Goal: Register for event/course

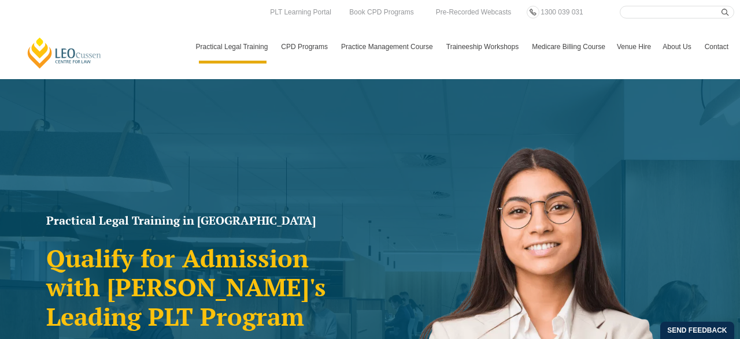
click at [245, 186] on div "Practical Legal Training in Victoria Qualify for Admission with Victoria's Lead…" at bounding box center [370, 333] width 740 height 509
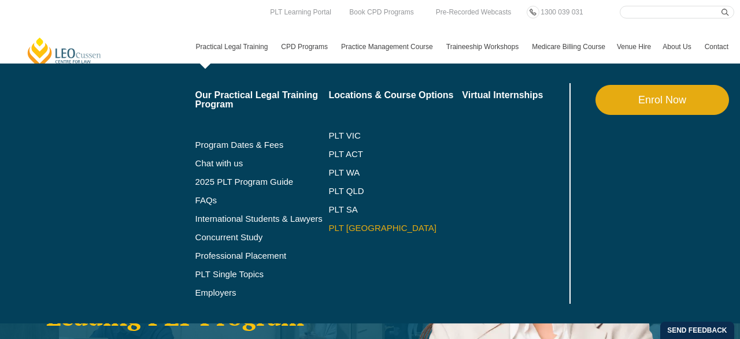
click at [339, 229] on link "PLT [GEOGRAPHIC_DATA]" at bounding box center [394, 228] width 133 height 9
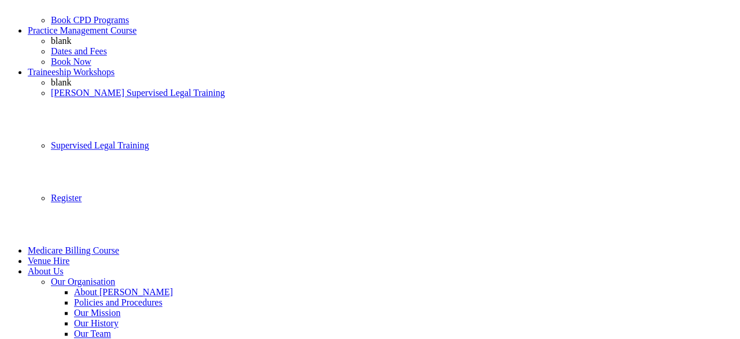
scroll to position [631, 0]
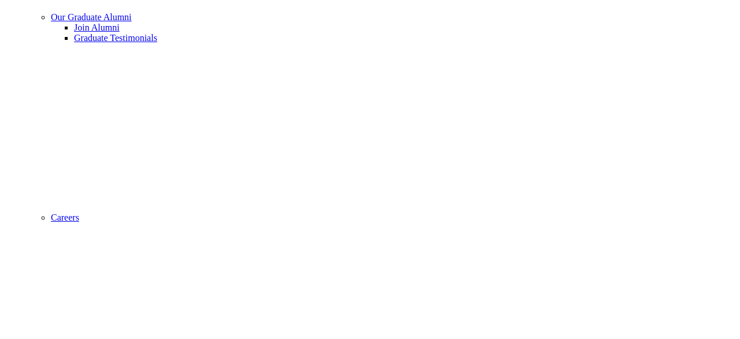
scroll to position [1096, 0]
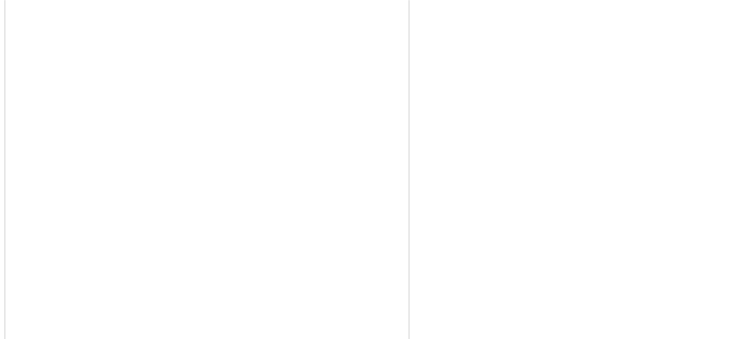
scroll to position [1723, 0]
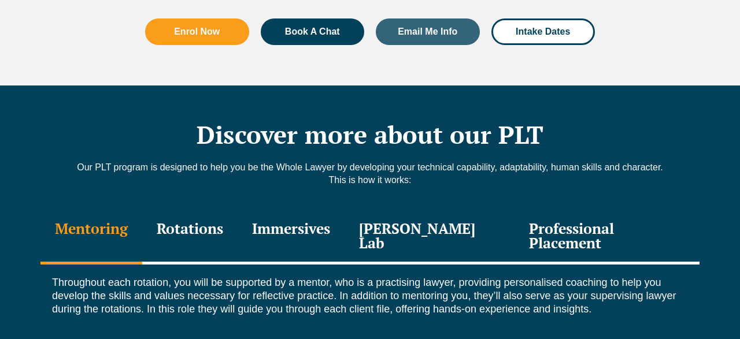
scroll to position [1518, 0]
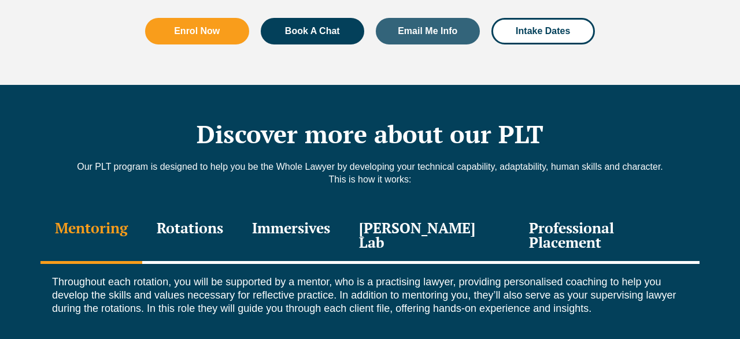
click at [198, 214] on div "Rotations" at bounding box center [189, 236] width 95 height 55
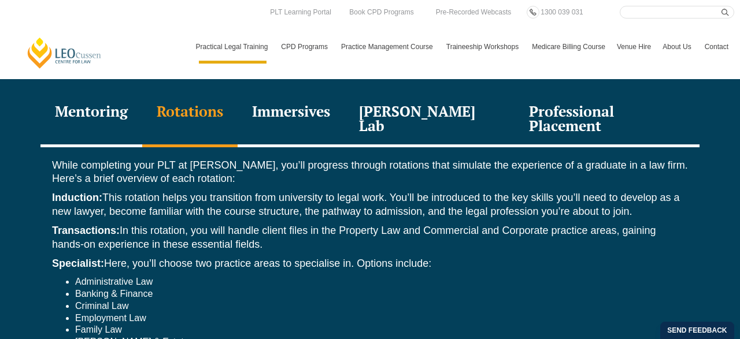
scroll to position [1616, 0]
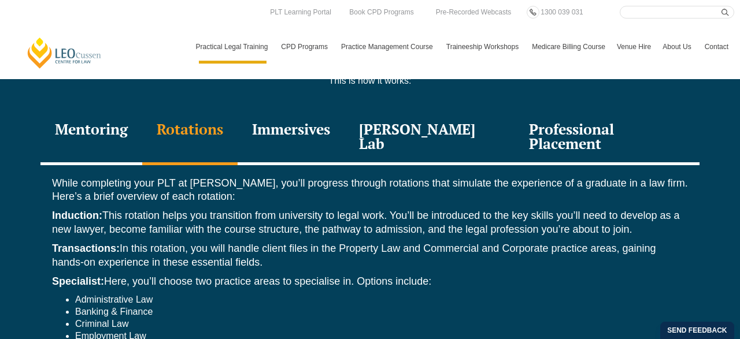
click at [290, 110] on div "Immersives" at bounding box center [291, 137] width 107 height 55
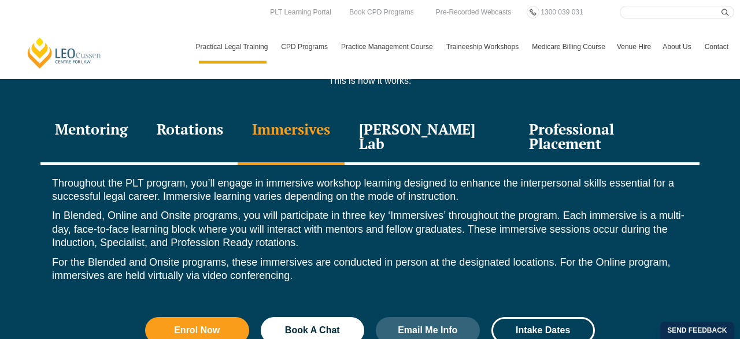
click at [552, 110] on div "Professional Placement" at bounding box center [606, 137] width 185 height 55
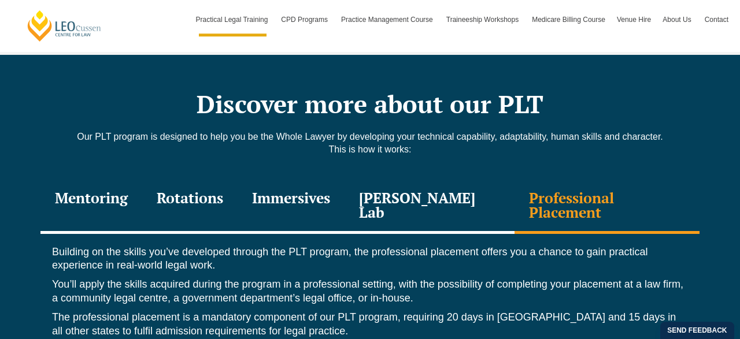
scroll to position [1544, 0]
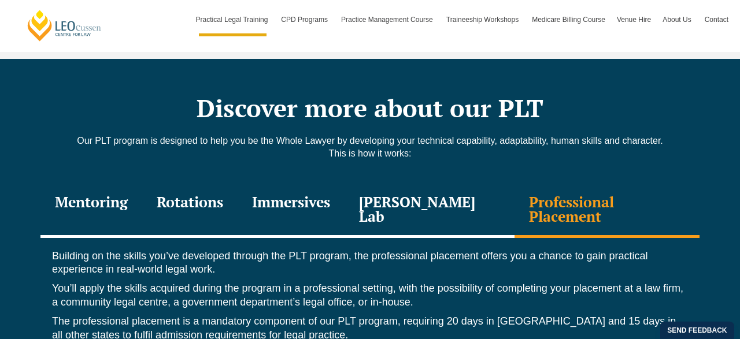
click at [302, 183] on div "Immersives" at bounding box center [291, 210] width 107 height 55
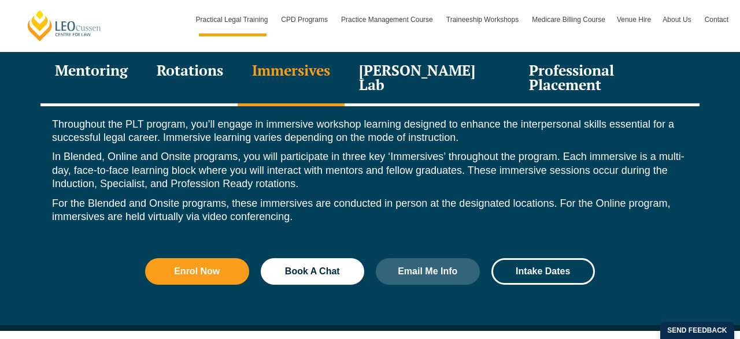
scroll to position [1694, 0]
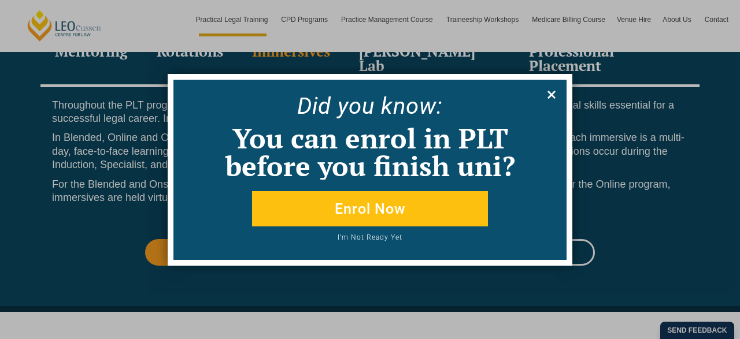
click at [547, 95] on icon at bounding box center [551, 94] width 13 height 13
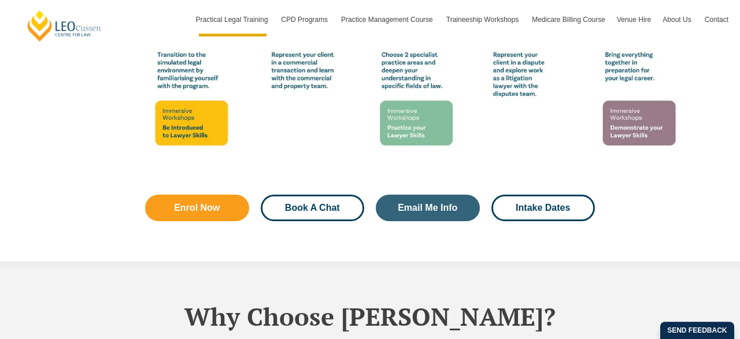
scroll to position [2317, 0]
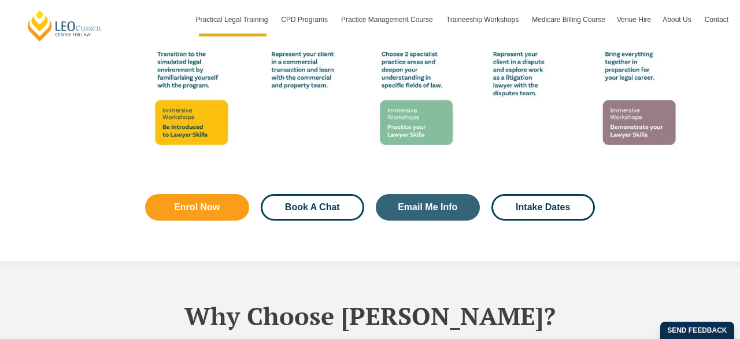
click at [328, 203] on span "Book A Chat" at bounding box center [312, 207] width 55 height 9
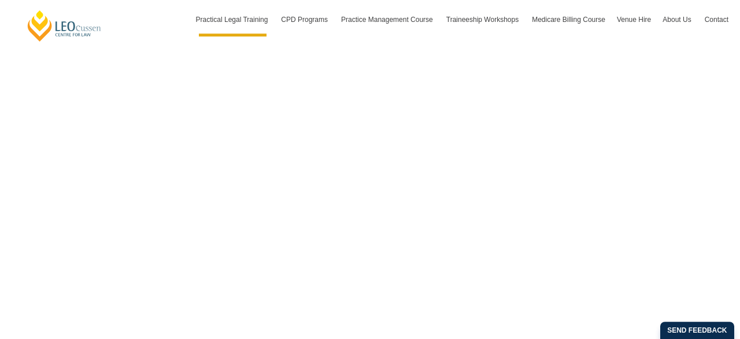
scroll to position [3819, 0]
